Goal: Transaction & Acquisition: Purchase product/service

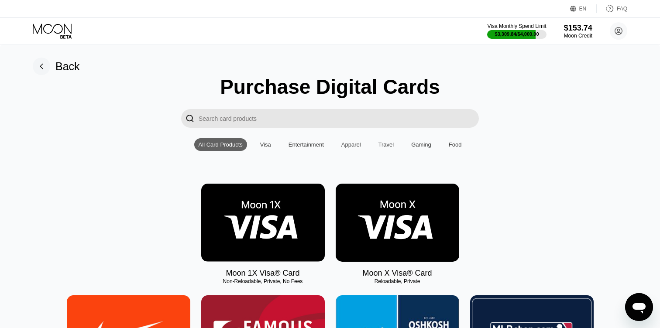
click at [309, 211] on img at bounding box center [263, 223] width 124 height 78
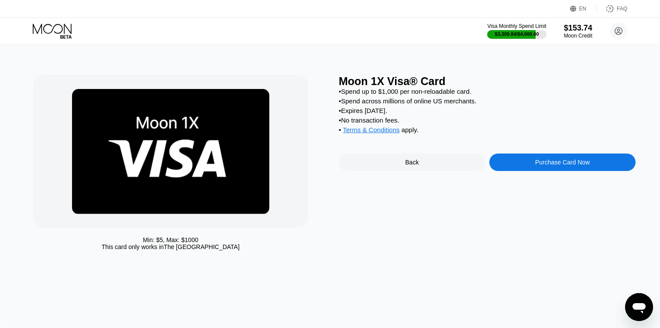
click at [521, 157] on div "Purchase Card Now" at bounding box center [562, 162] width 147 height 17
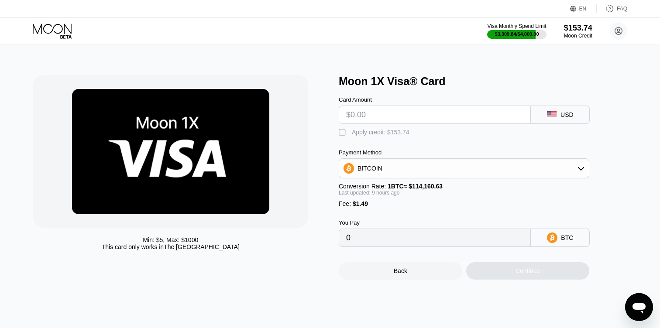
click at [360, 118] on input "text" at bounding box center [434, 114] width 177 height 17
type input "$30"
type input "0.00027428"
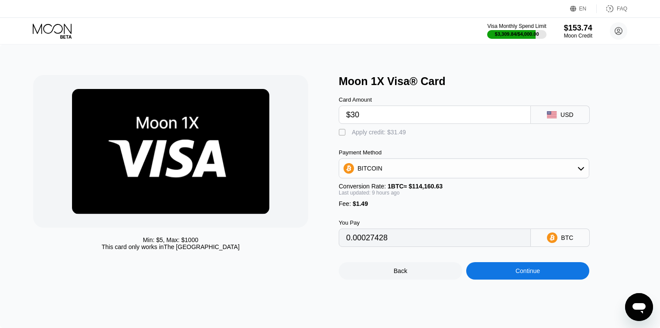
type input "$30"
click at [339, 134] on div "" at bounding box center [343, 132] width 9 height 9
type input "0"
click at [476, 270] on div "Continue" at bounding box center [528, 270] width 124 height 17
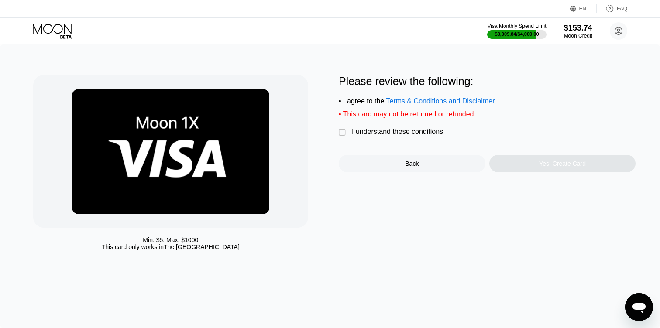
click at [379, 128] on div "Please review the following: • I agree to the Terms & Conditions and Disclaimer…" at bounding box center [487, 123] width 297 height 97
drag, startPoint x: 405, startPoint y: 131, endPoint x: 463, endPoint y: 141, distance: 59.4
click at [414, 131] on div "I understand these conditions" at bounding box center [397, 132] width 91 height 8
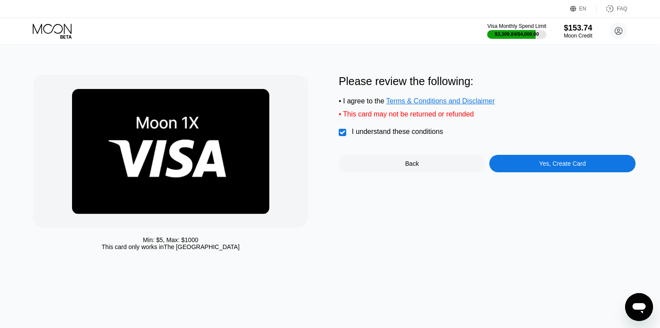
click at [498, 165] on div "Yes, Create Card" at bounding box center [562, 163] width 147 height 17
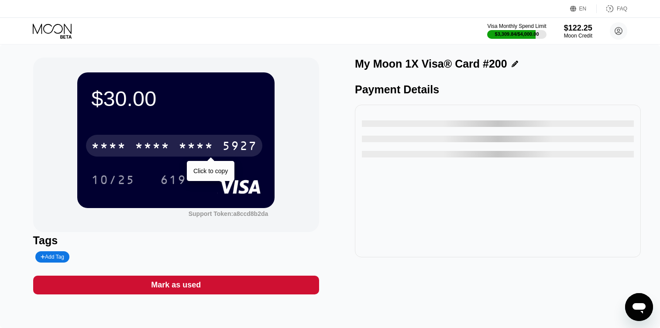
click at [239, 145] on div "5927" at bounding box center [239, 147] width 35 height 14
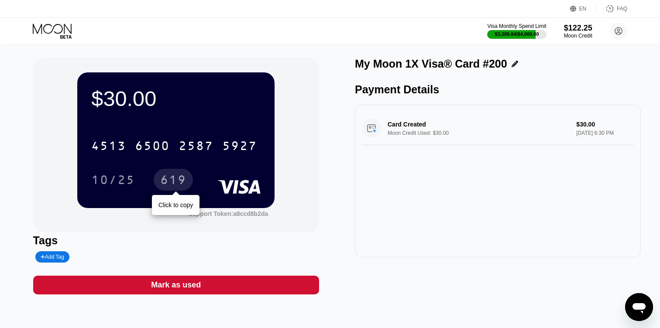
click at [178, 178] on div "619" at bounding box center [173, 181] width 26 height 14
